Goal: Transaction & Acquisition: Purchase product/service

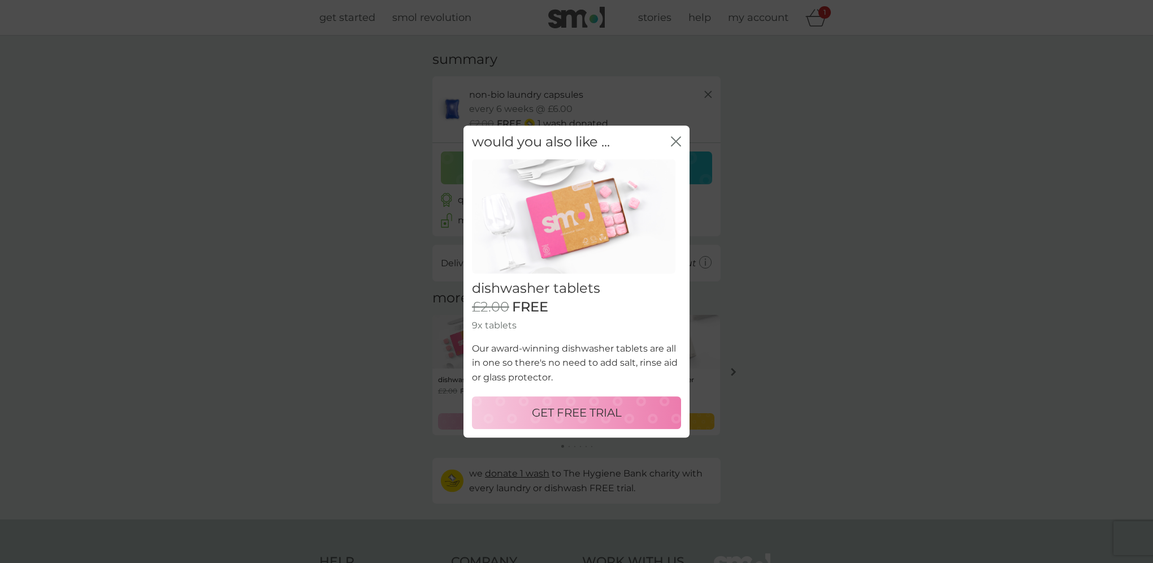
click at [591, 415] on p "GET FREE TRIAL" at bounding box center [577, 413] width 90 height 18
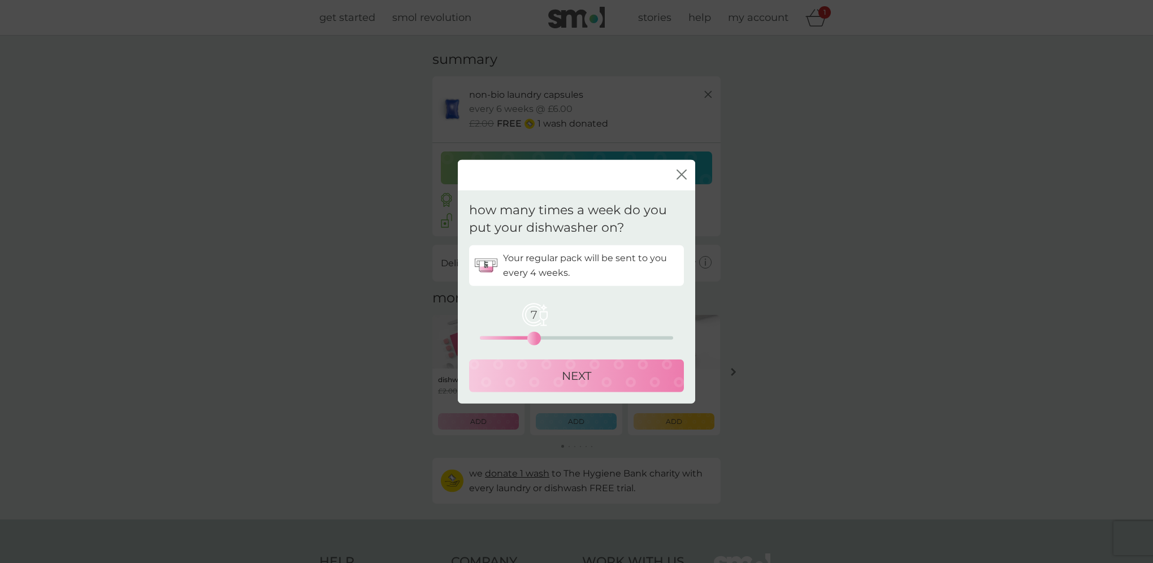
drag, startPoint x: 480, startPoint y: 337, endPoint x: 537, endPoint y: 339, distance: 57.1
click at [536, 339] on div "7" at bounding box center [534, 338] width 5 height 5
click at [571, 382] on p "NEXT" at bounding box center [576, 375] width 29 height 18
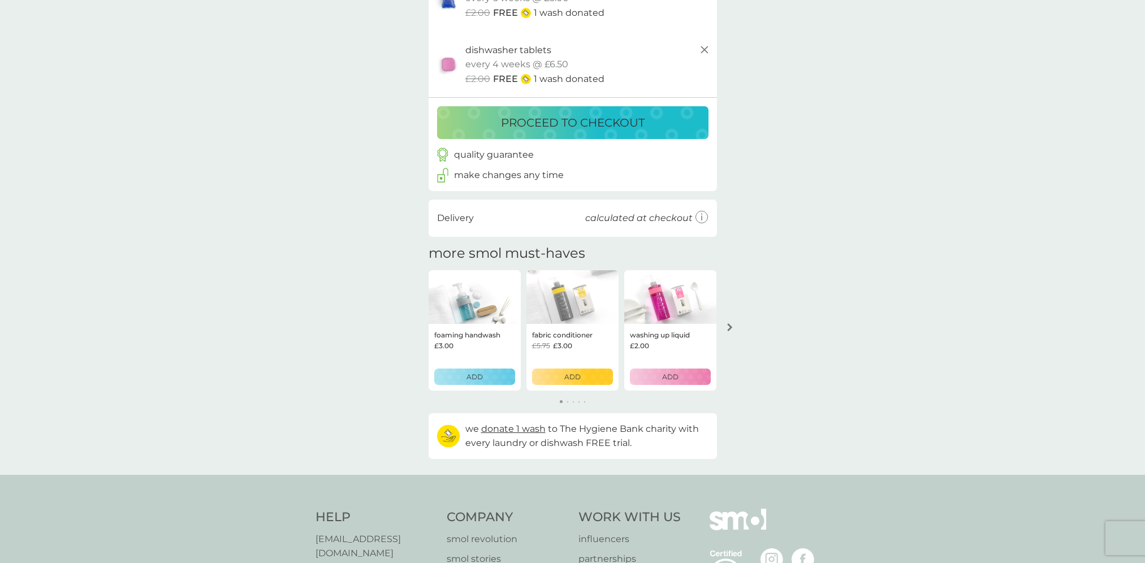
scroll to position [113, 0]
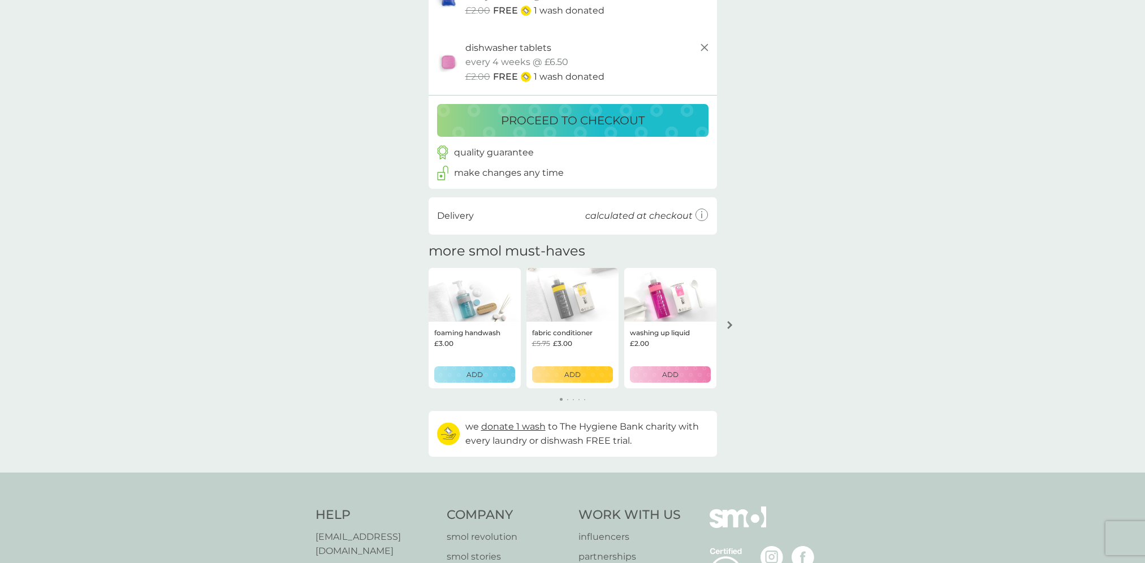
click at [587, 372] on div "ADD" at bounding box center [572, 374] width 66 height 11
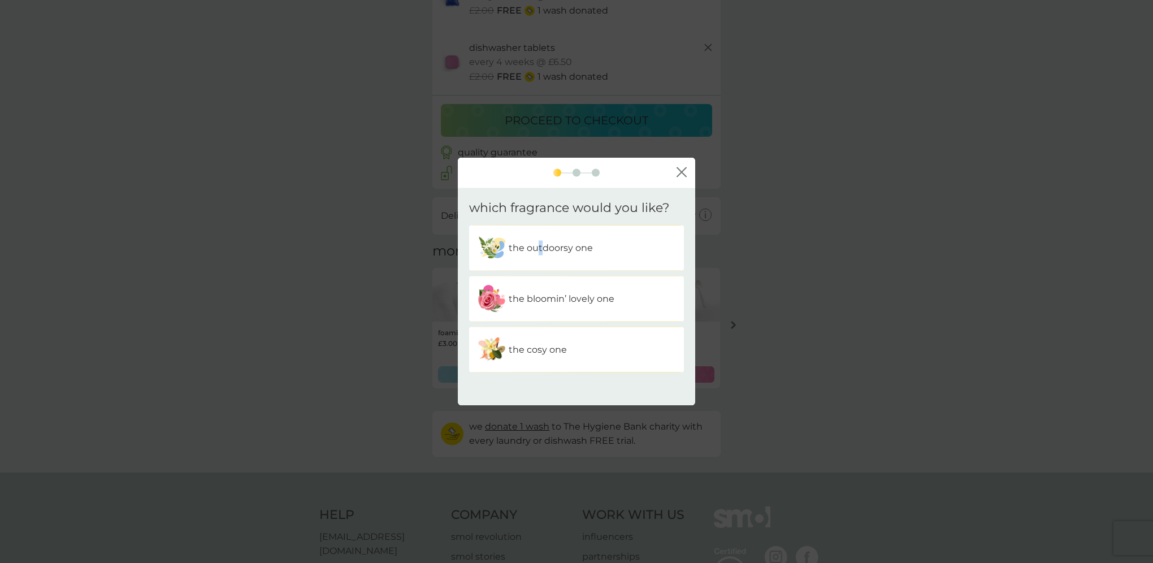
click at [540, 245] on p "the outdoorsy one" at bounding box center [551, 248] width 84 height 15
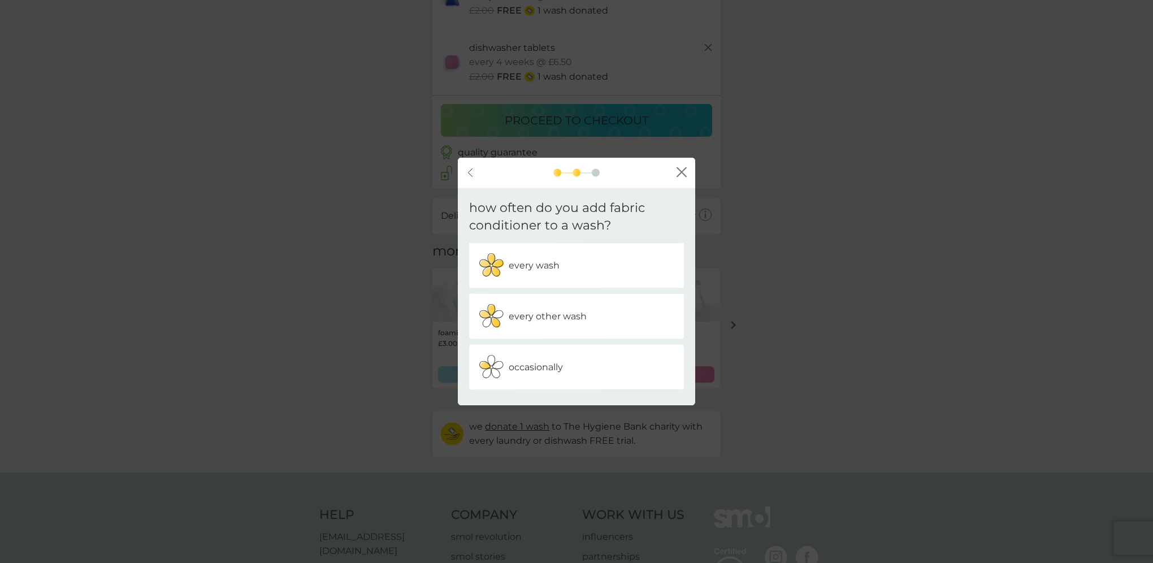
click at [540, 318] on p "every other wash" at bounding box center [548, 316] width 78 height 15
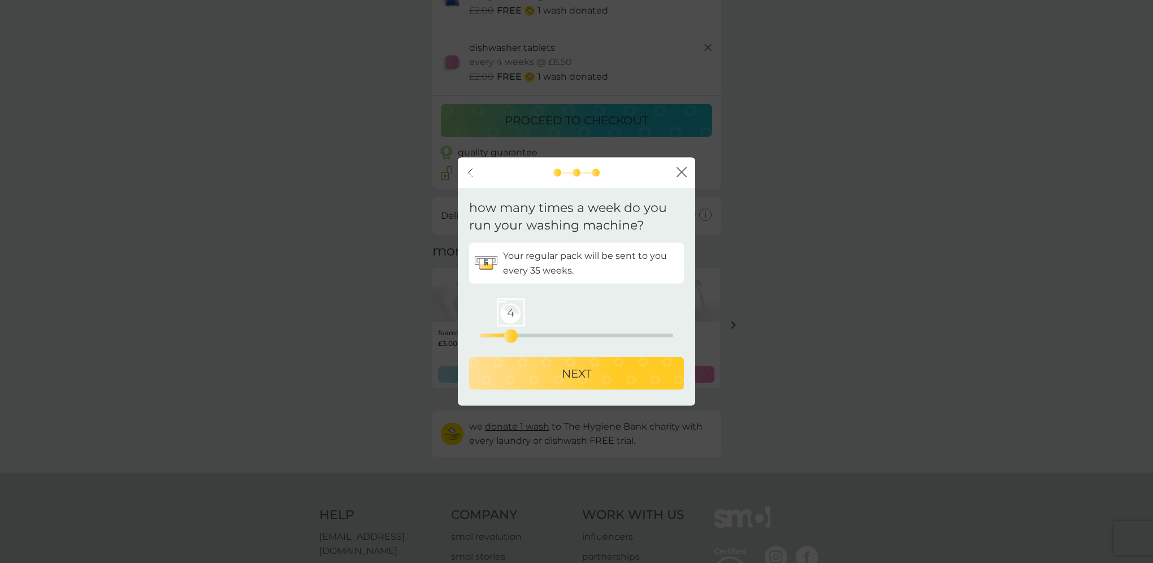
drag, startPoint x: 477, startPoint y: 339, endPoint x: 514, endPoint y: 338, distance: 36.7
click at [513, 338] on div "4" at bounding box center [511, 335] width 5 height 5
click at [564, 380] on p "NEXT" at bounding box center [576, 373] width 29 height 18
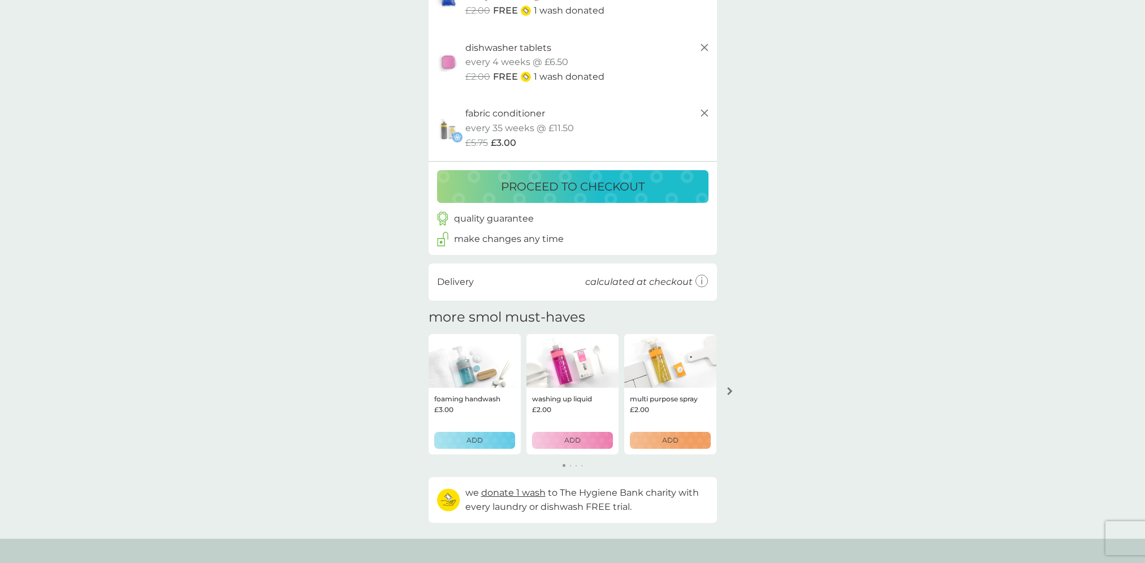
click at [643, 185] on p "proceed to checkout" at bounding box center [573, 186] width 144 height 18
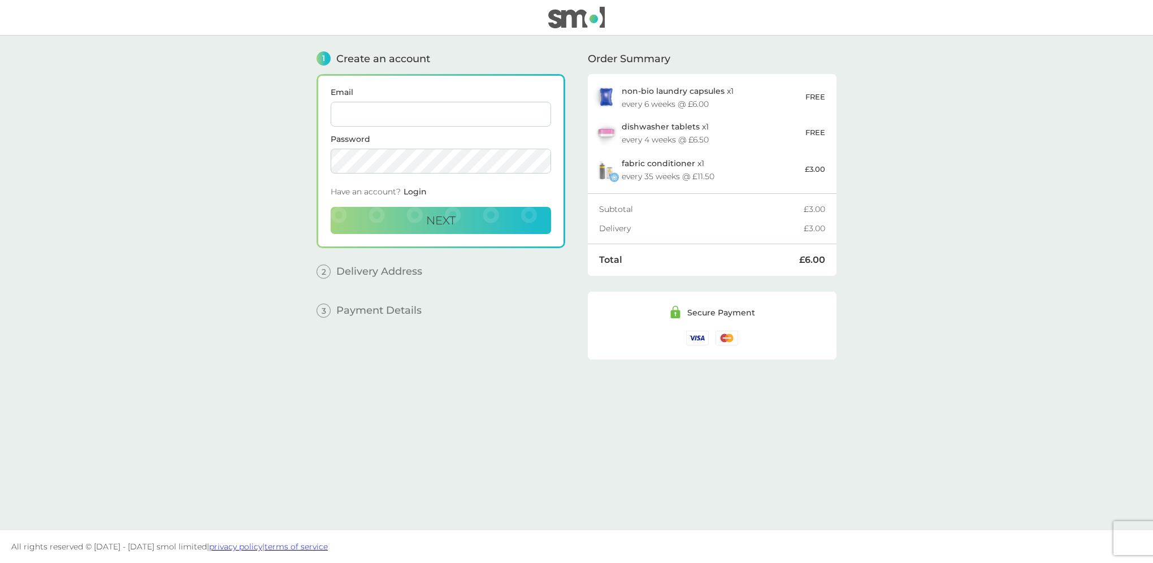
click at [483, 111] on input "Email" at bounding box center [441, 114] width 220 height 25
type input "[EMAIL_ADDRESS][DOMAIN_NAME]"
click at [458, 221] on button "Next" at bounding box center [441, 220] width 220 height 27
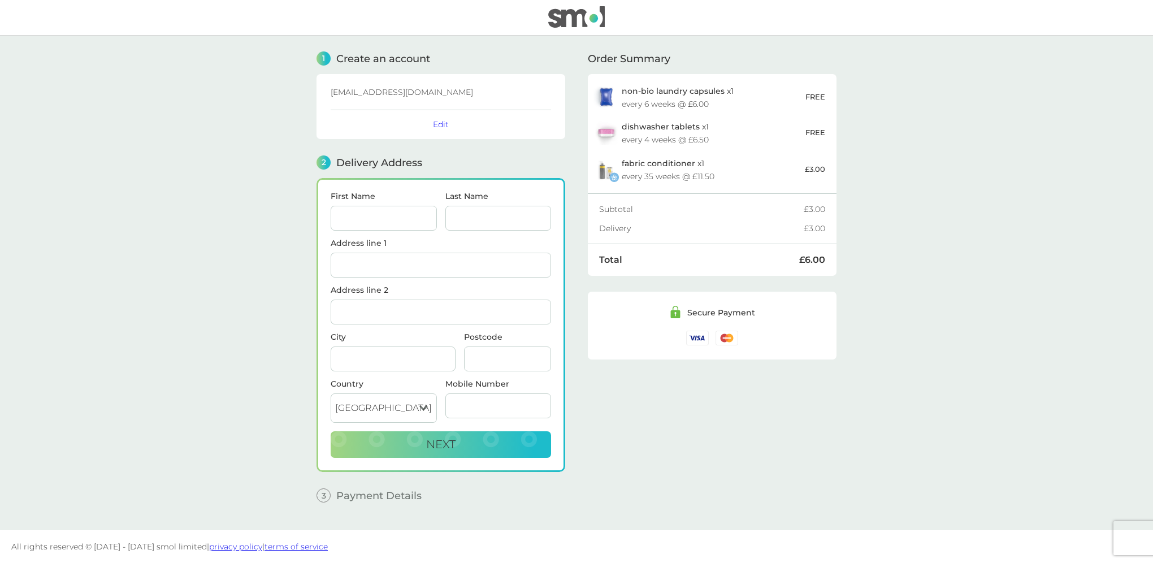
click at [431, 220] on input "First Name" at bounding box center [384, 218] width 106 height 25
type input "[PERSON_NAME]"
type input "French"
type input "The [PERSON_NAME]"
type input "[GEOGRAPHIC_DATA]"
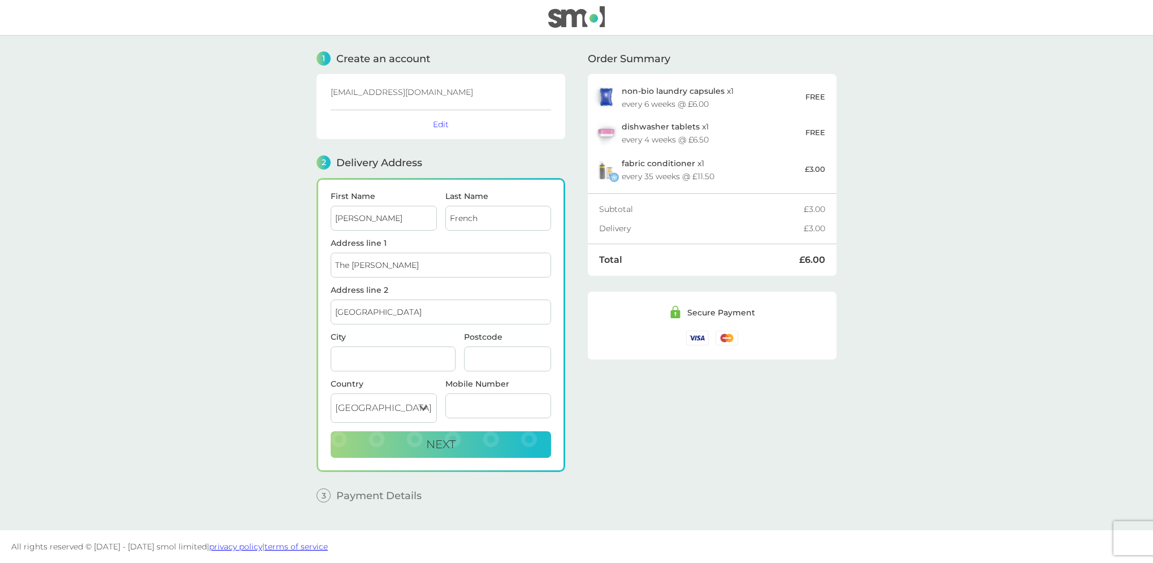
type input "Wokingham"
type input "RG41 4BU"
type input "07557021798"
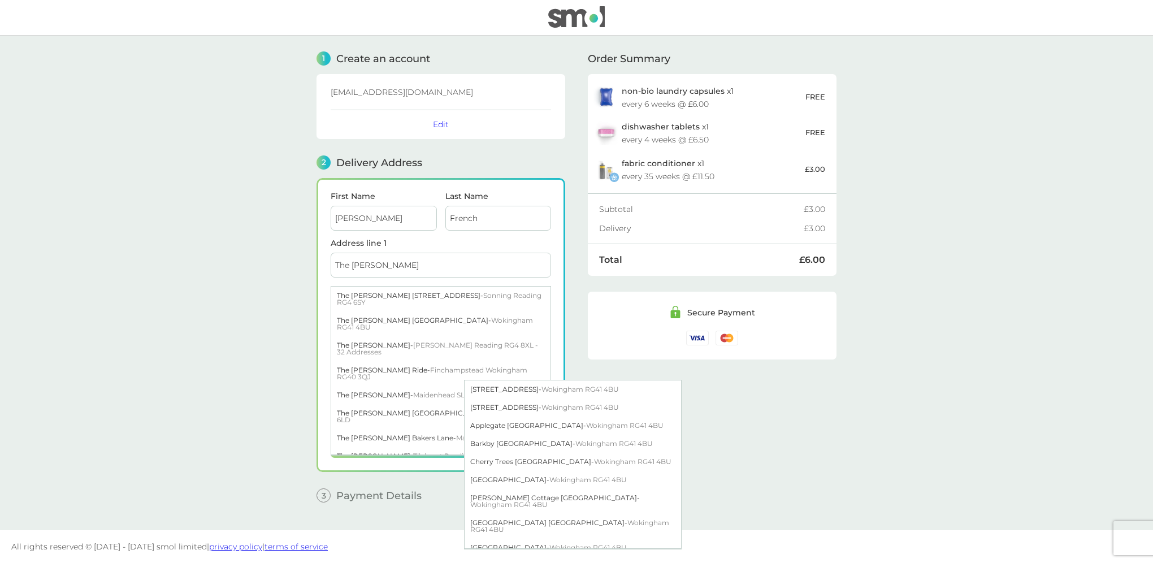
click at [428, 259] on input "The [PERSON_NAME]" at bounding box center [441, 265] width 220 height 25
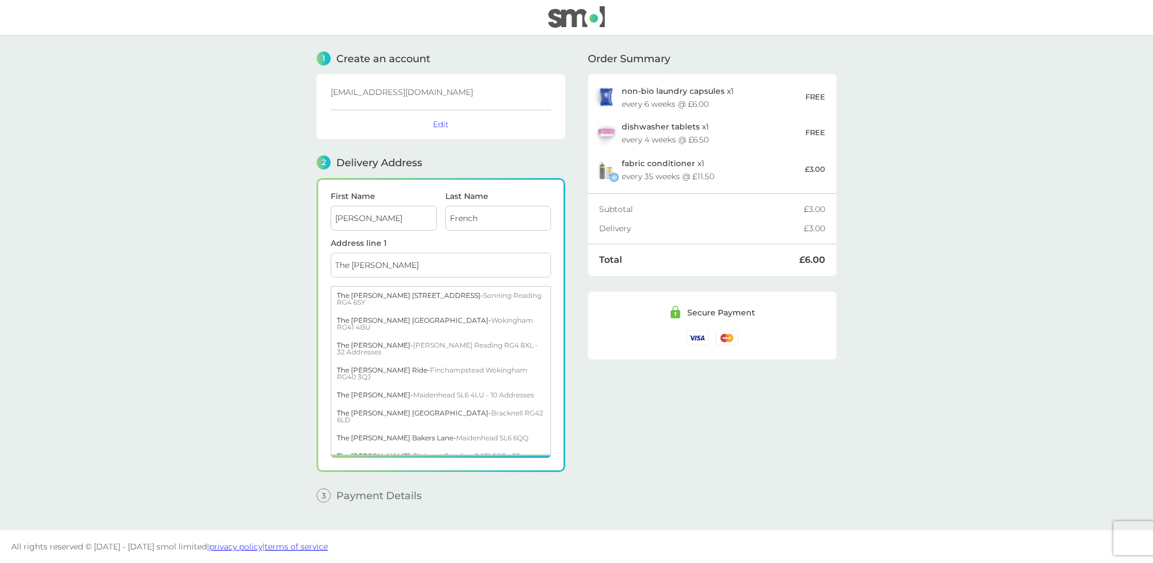
click at [413, 260] on input "The [PERSON_NAME]" at bounding box center [441, 265] width 220 height 25
click button "Next" at bounding box center [441, 444] width 220 height 27
checkbox input "true"
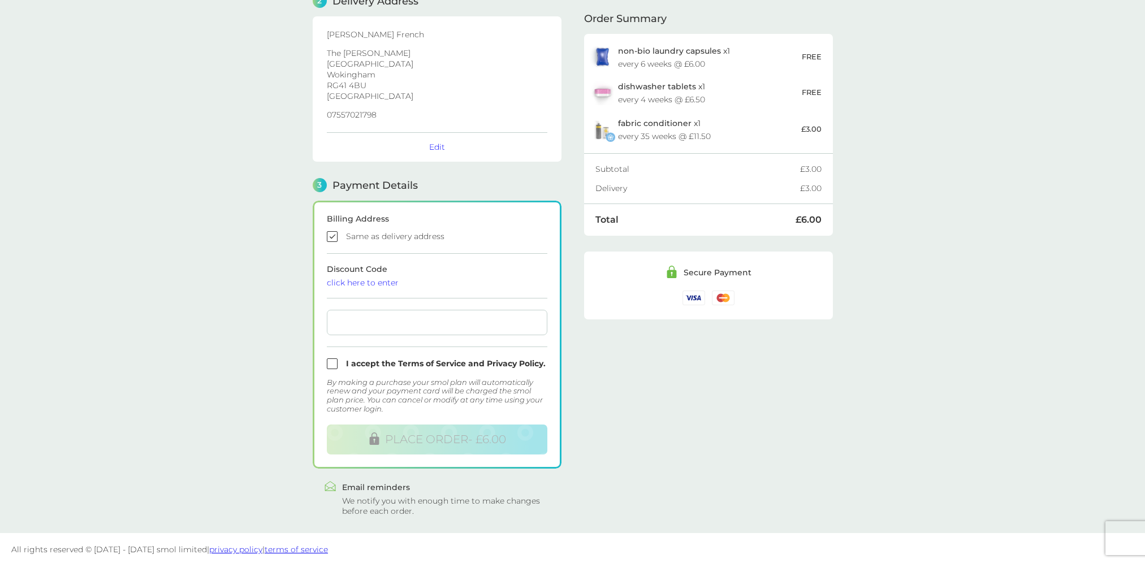
scroll to position [164, 0]
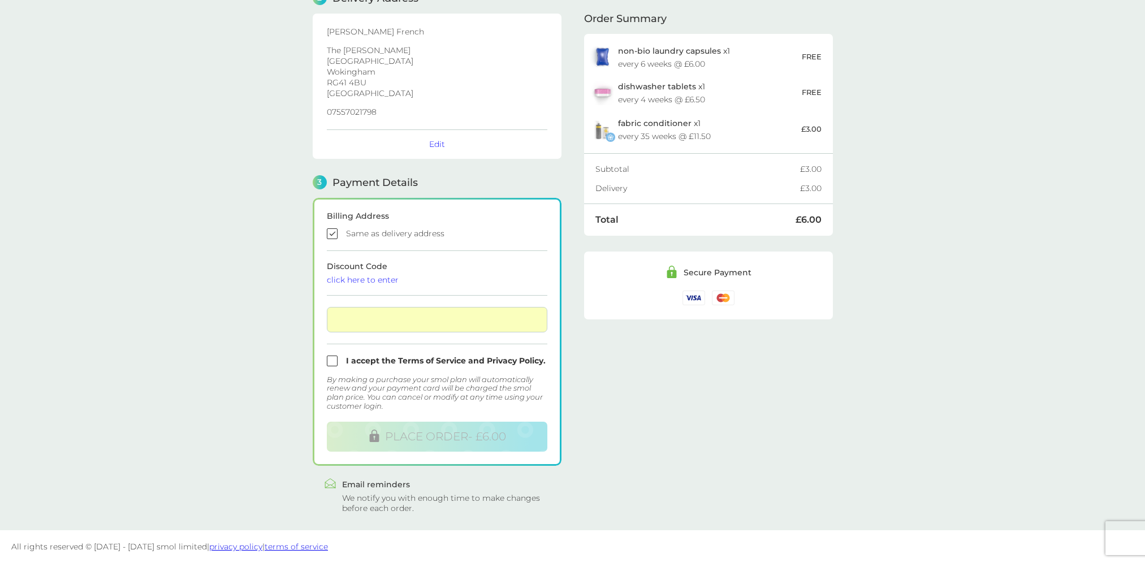
click at [436, 328] on div at bounding box center [437, 319] width 220 height 25
click at [463, 226] on form "Billing Address Same as delivery address Discount Code click here to enter I ac…" at bounding box center [437, 332] width 220 height 240
click at [335, 359] on input "checkbox" at bounding box center [437, 361] width 220 height 11
checkbox input "true"
click at [448, 441] on span "PLACE ORDER - £6.00" at bounding box center [445, 437] width 121 height 14
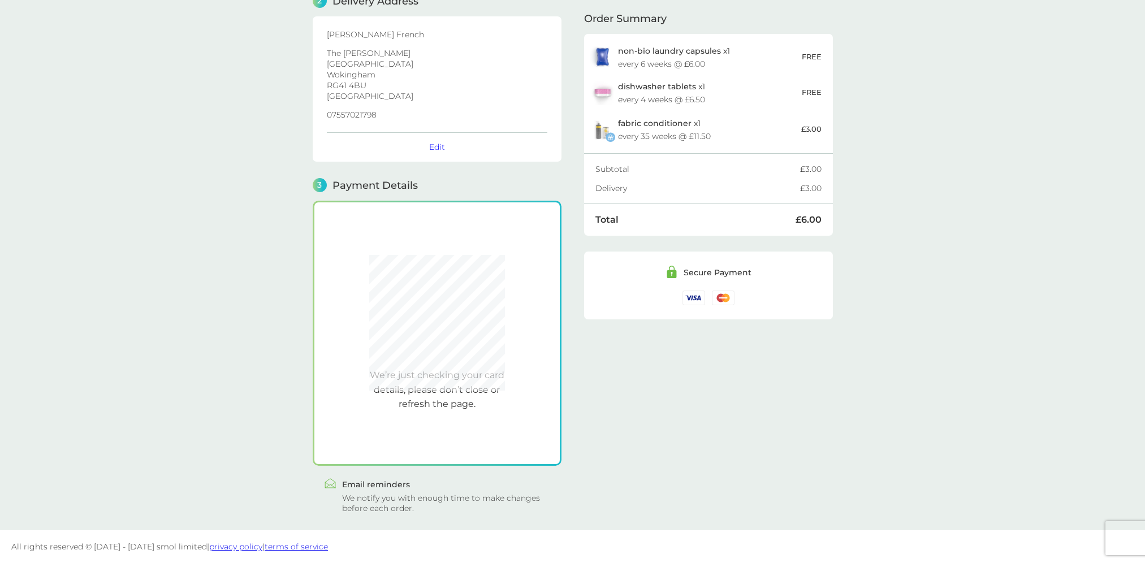
scroll to position [162, 0]
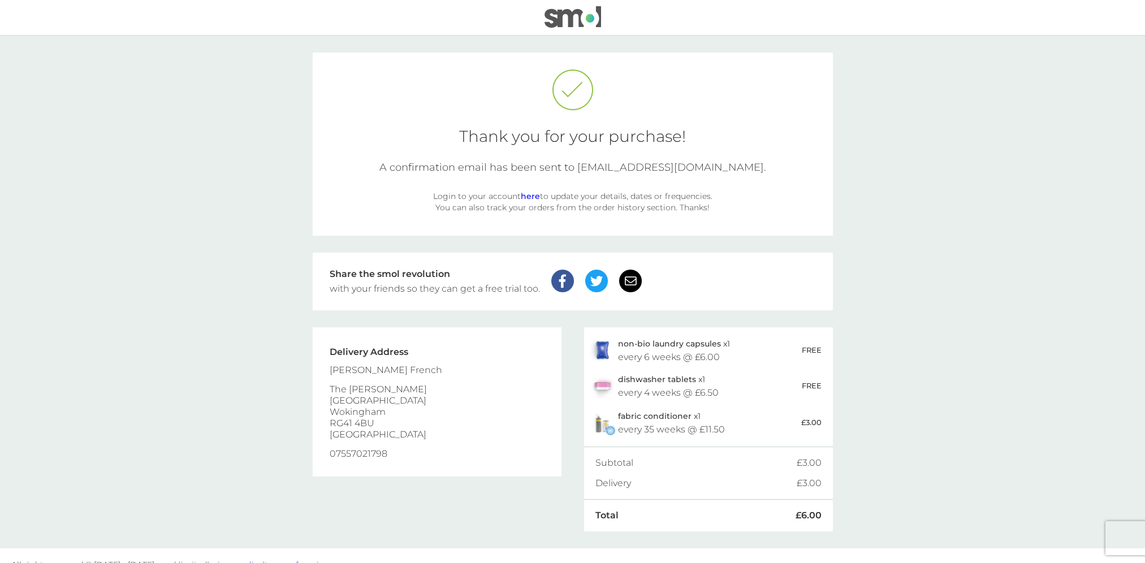
click at [532, 196] on link "here" at bounding box center [530, 196] width 19 height 10
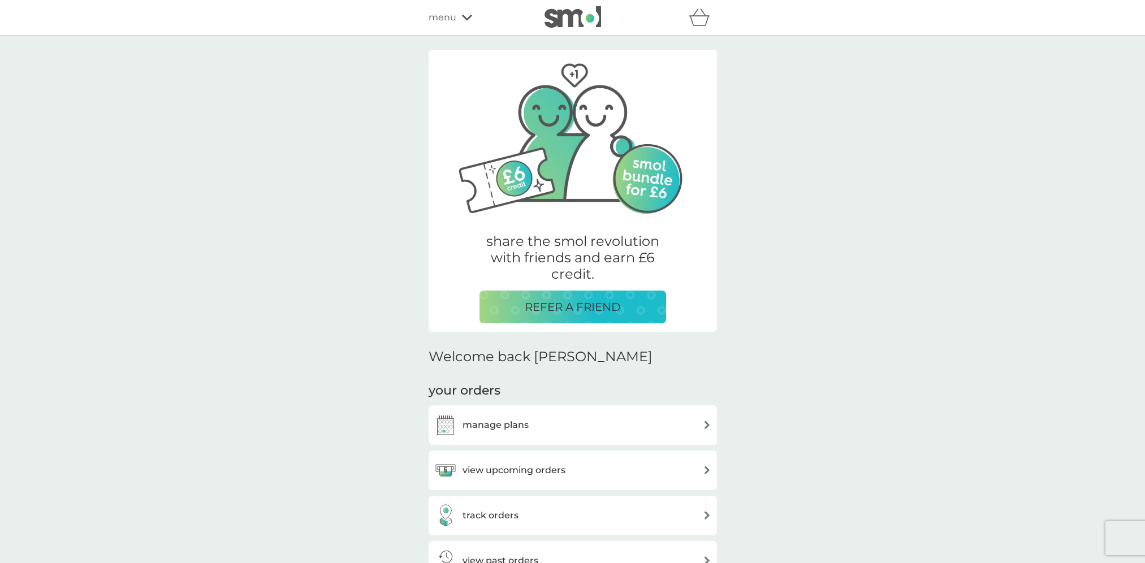
click at [706, 466] on img at bounding box center [707, 470] width 8 height 8
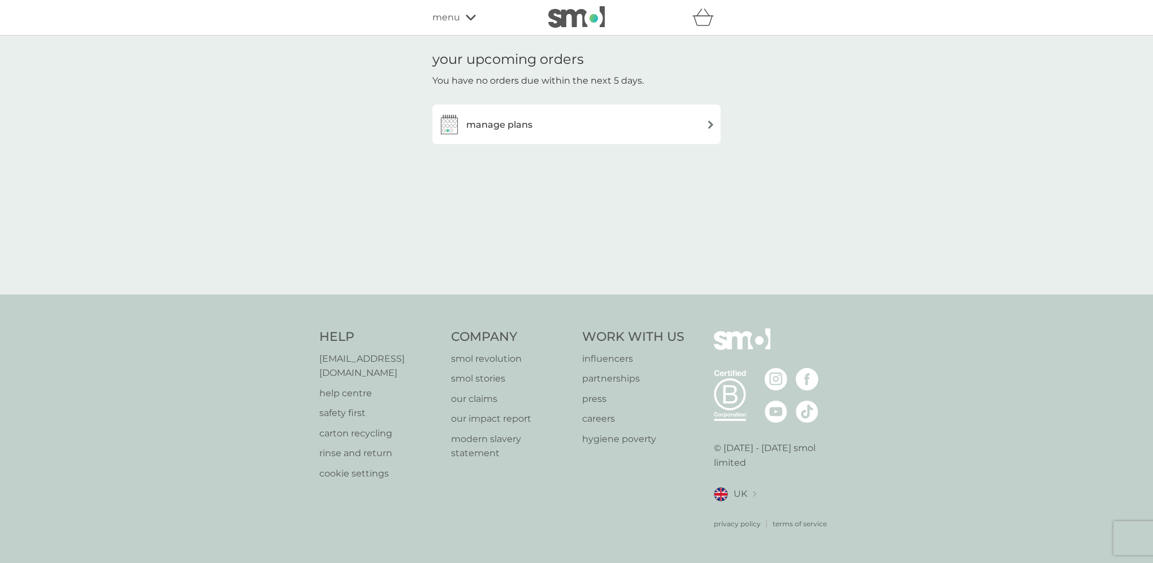
click at [708, 127] on img at bounding box center [711, 124] width 8 height 8
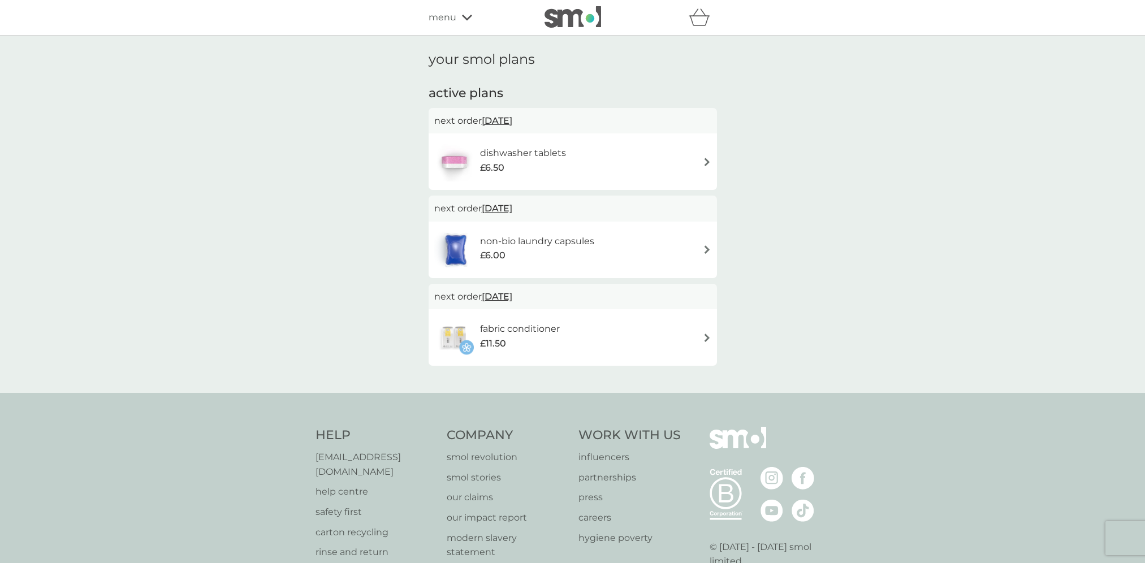
click at [520, 154] on h6 "dishwasher tablets" at bounding box center [523, 153] width 86 height 15
